Goal: Task Accomplishment & Management: Use online tool/utility

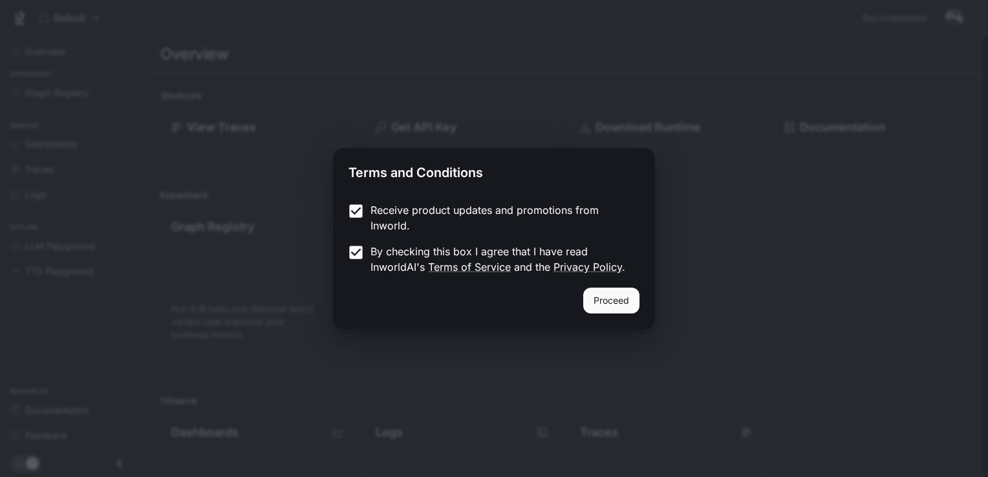
click at [608, 285] on div "Receive product updates and promotions from Inworld. By checking this box I agr…" at bounding box center [494, 240] width 322 height 96
click at [603, 301] on button "Proceed" at bounding box center [611, 301] width 56 height 26
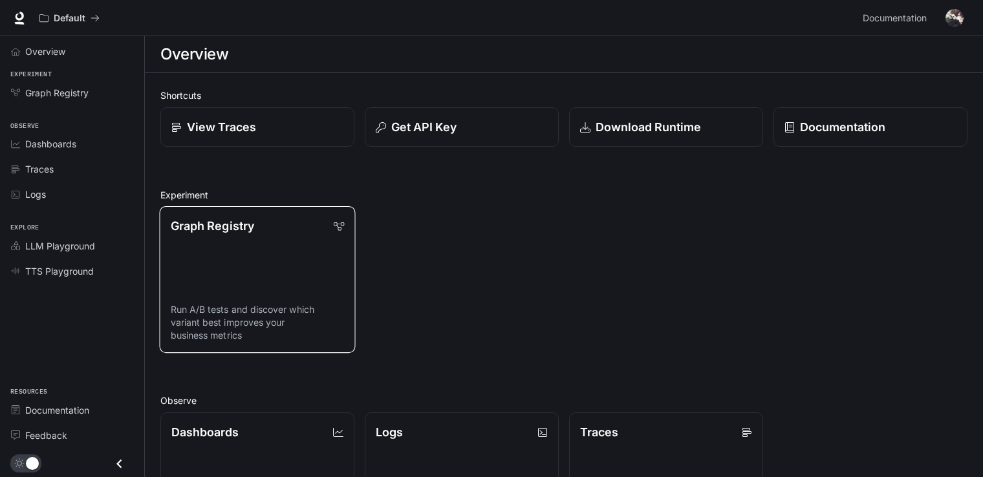
click at [256, 257] on link "Graph Registry Run A/B tests and discover which variant best improves your busi…" at bounding box center [258, 279] width 196 height 147
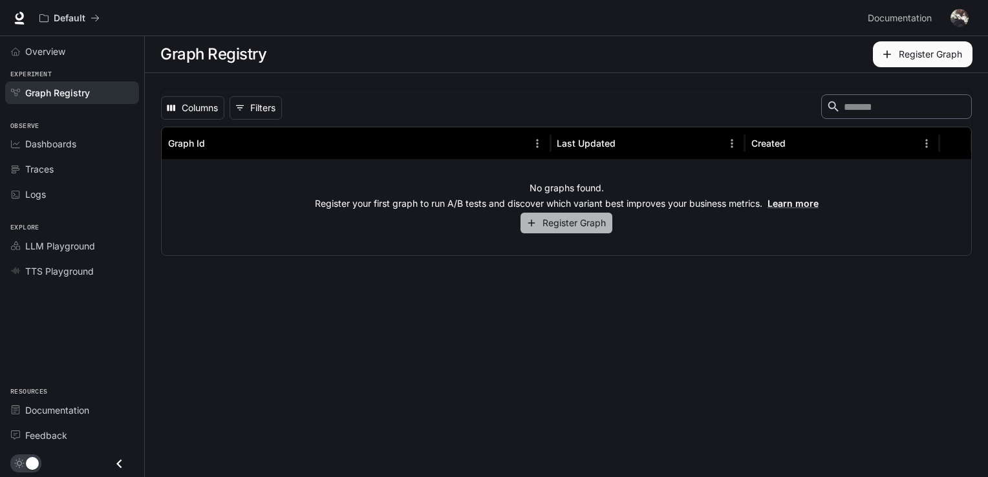
click at [550, 222] on button "Register Graph" at bounding box center [567, 223] width 92 height 21
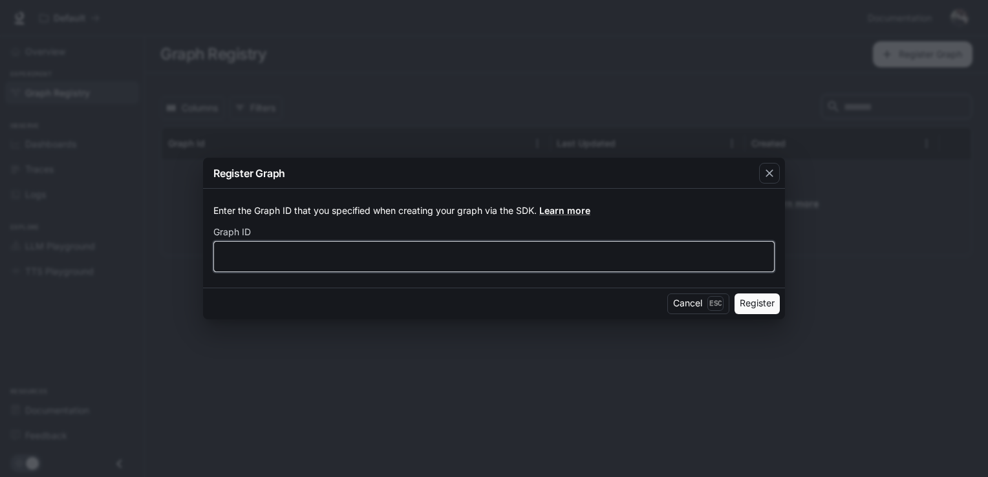
click at [480, 263] on input "text" at bounding box center [494, 256] width 560 height 13
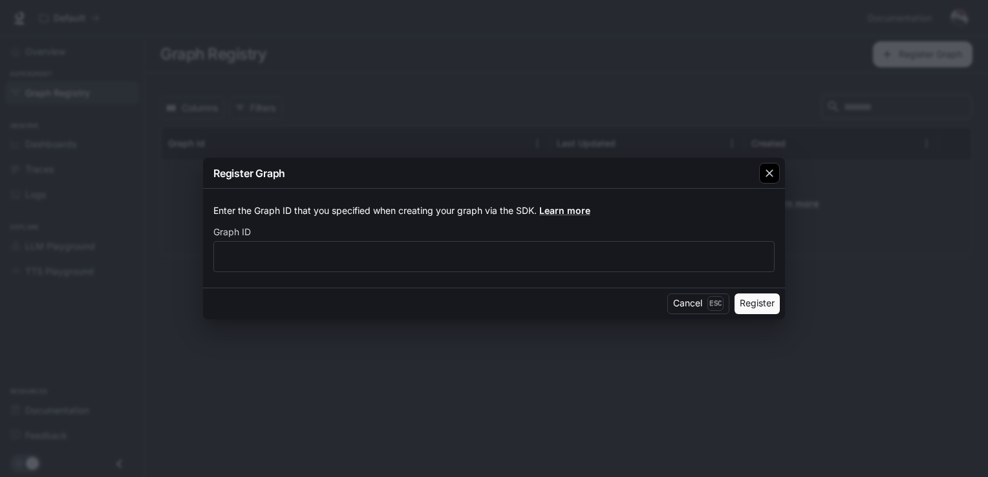
click at [766, 176] on icon "button" at bounding box center [769, 173] width 13 height 13
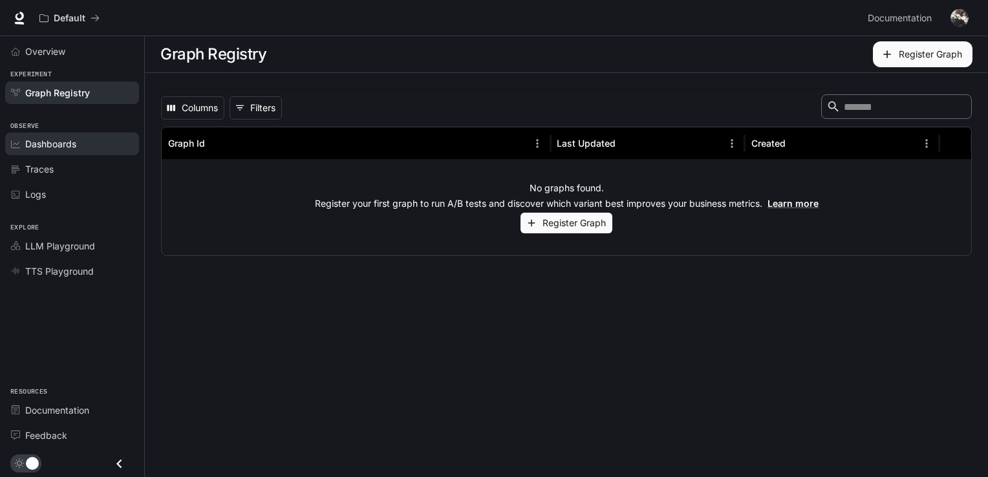
click at [59, 142] on span "Dashboards" at bounding box center [50, 144] width 51 height 14
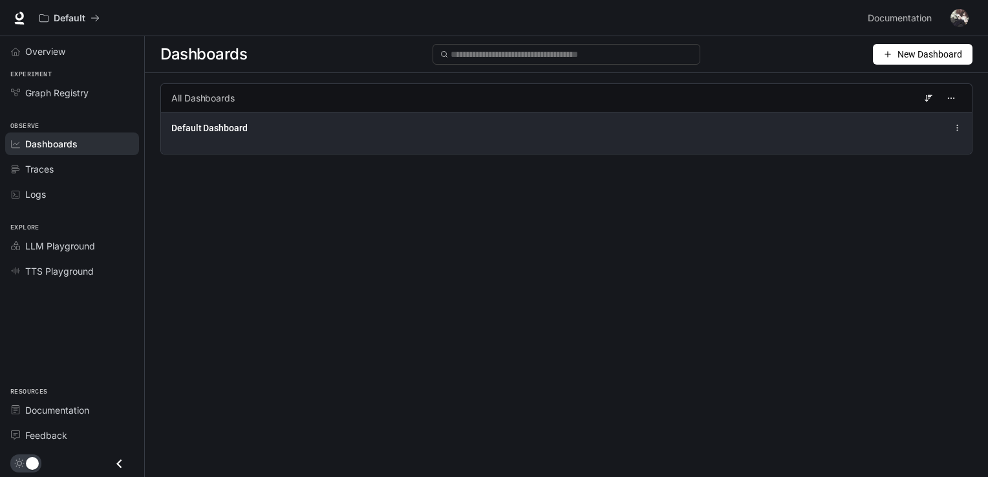
click at [350, 133] on div "Default Dashboard" at bounding box center [399, 128] width 456 height 13
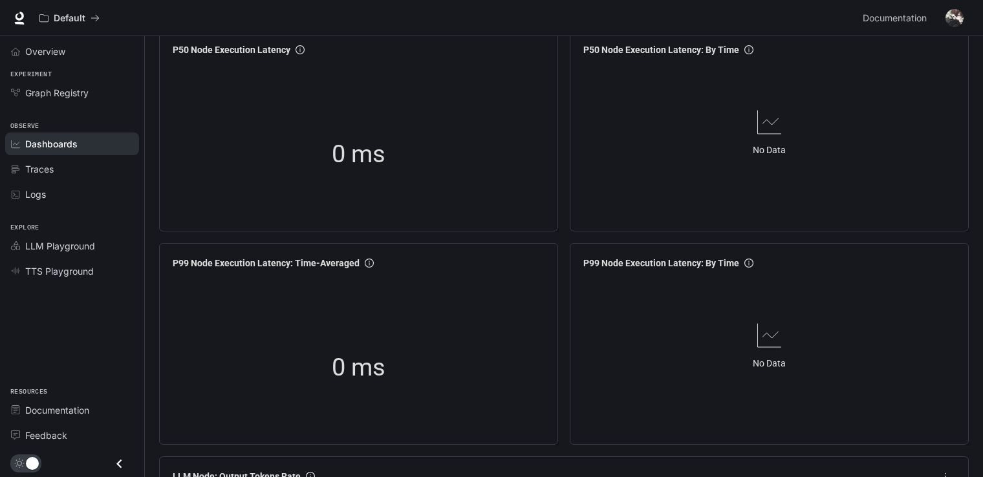
scroll to position [1582, 0]
